Goal: Answer question/provide support

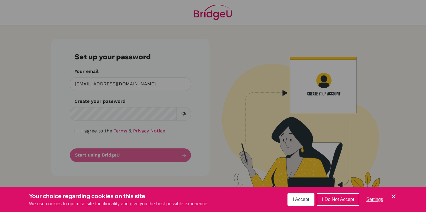
click at [295, 199] on span "I Accept" at bounding box center [301, 199] width 17 height 5
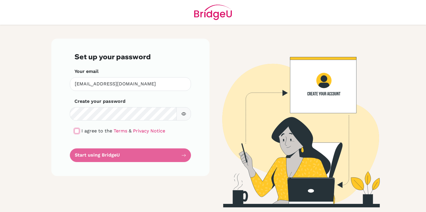
click at [75, 132] on input "checkbox" at bounding box center [77, 130] width 5 height 5
checkbox input "true"
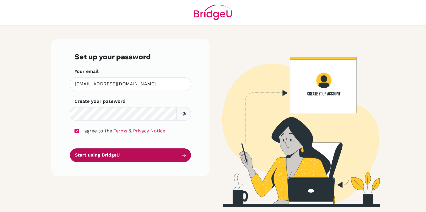
click at [112, 158] on button "Start using BridgeU" at bounding box center [130, 155] width 121 height 14
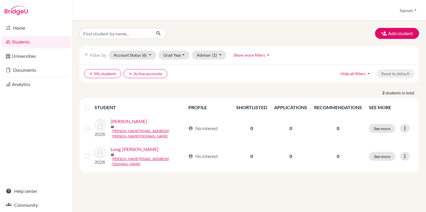
click at [39, 39] on link "Students" at bounding box center [36, 42] width 70 height 12
click at [42, 31] on link "Home" at bounding box center [36, 28] width 70 height 12
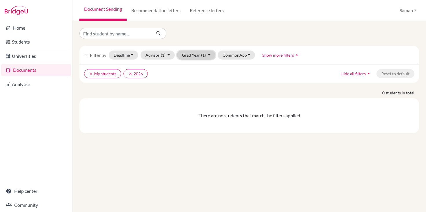
click at [198, 57] on button "Grad Year (1)" at bounding box center [196, 54] width 38 height 9
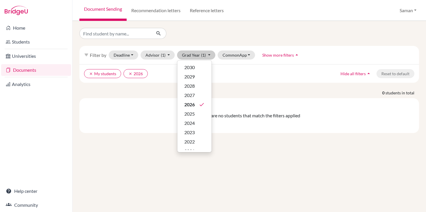
click at [160, 90] on p "0 students in total" at bounding box center [249, 93] width 349 height 6
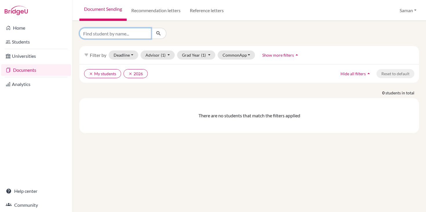
click at [115, 34] on input "Find student by name..." at bounding box center [115, 33] width 72 height 11
type input "[PERSON_NAME]"
click button "submit" at bounding box center [158, 33] width 15 height 11
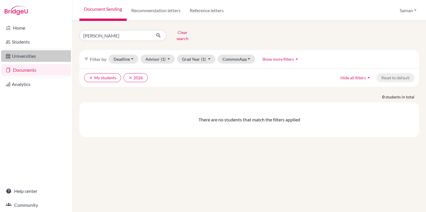
click at [40, 53] on link "Universities" at bounding box center [36, 56] width 70 height 12
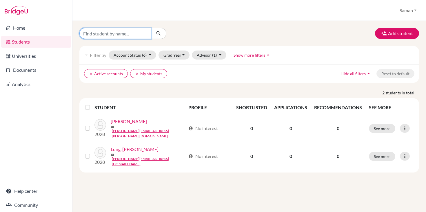
click at [121, 35] on input "Find student by name..." at bounding box center [115, 33] width 72 height 11
type input "[PERSON_NAME]"
click button "submit" at bounding box center [158, 33] width 15 height 11
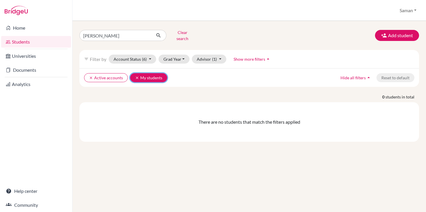
click at [133, 73] on button "clear My students" at bounding box center [148, 77] width 37 height 9
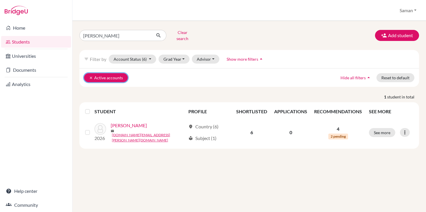
click at [88, 74] on button "clear Active accounts" at bounding box center [106, 77] width 44 height 9
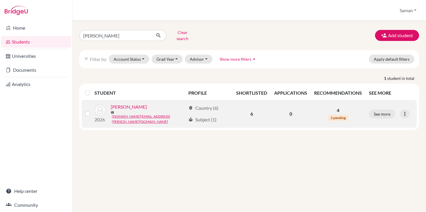
click at [123, 104] on link "Kim, Yuvin" at bounding box center [129, 106] width 36 height 7
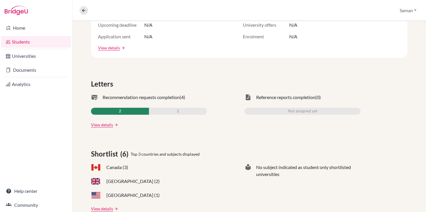
scroll to position [130, 0]
click at [107, 125] on link "View details" at bounding box center [102, 125] width 22 height 6
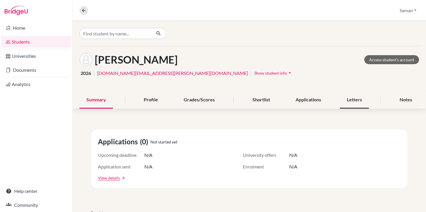
click at [353, 102] on div "Letters" at bounding box center [354, 99] width 29 height 17
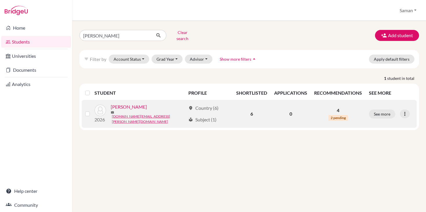
click at [122, 106] on link "[PERSON_NAME]" at bounding box center [129, 106] width 36 height 7
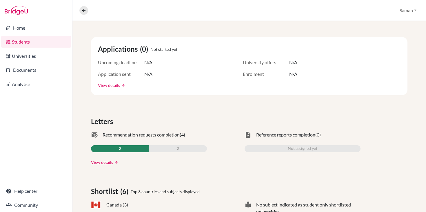
scroll to position [93, 0]
click at [105, 162] on link "View details" at bounding box center [102, 162] width 22 height 6
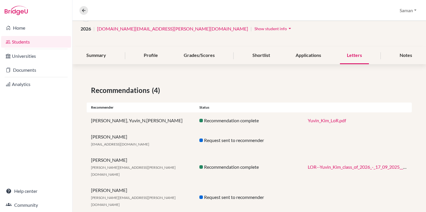
scroll to position [45, 0]
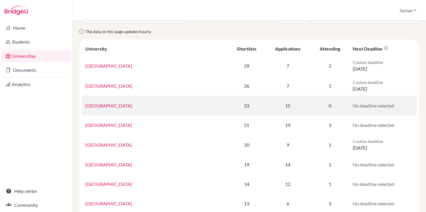
scroll to position [35, 0]
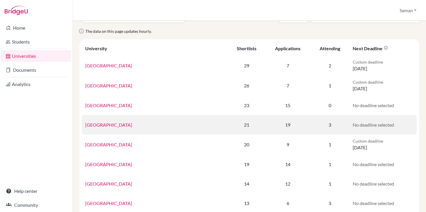
click at [109, 125] on link "[GEOGRAPHIC_DATA]" at bounding box center [108, 125] width 47 height 6
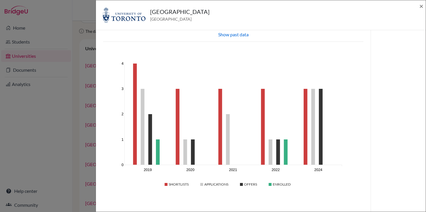
scroll to position [136, 0]
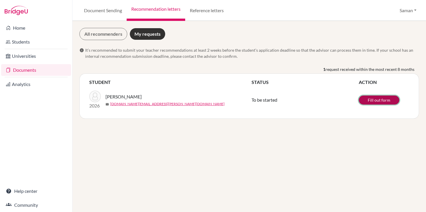
click at [389, 101] on link "Fill out form" at bounding box center [379, 99] width 41 height 9
